Goal: Find contact information: Find contact information

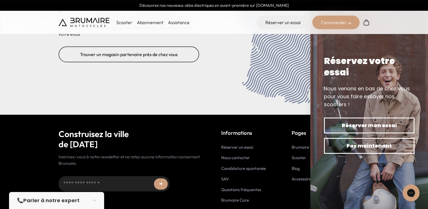
scroll to position [2330, 0]
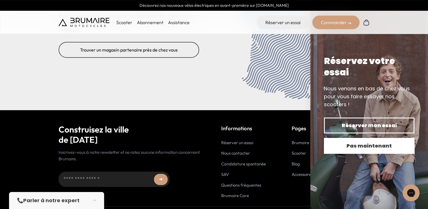
click at [352, 145] on span "Pas maintenant" at bounding box center [369, 146] width 71 height 8
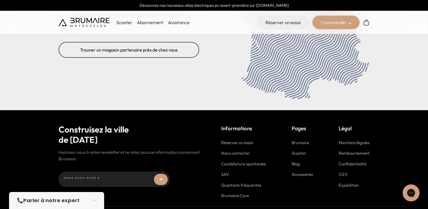
click at [347, 140] on link "Mentions légales" at bounding box center [354, 142] width 31 height 5
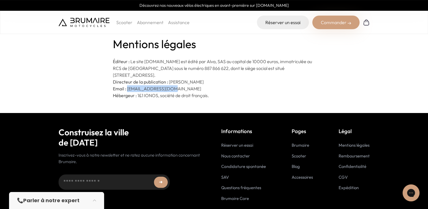
drag, startPoint x: 132, startPoint y: 89, endPoint x: 178, endPoint y: 88, distance: 46.7
click at [178, 88] on p "Email : [EMAIL_ADDRESS][DOMAIN_NAME]" at bounding box center [214, 88] width 202 height 7
copy p "[EMAIL_ADDRESS][DOMAIN_NAME]"
